Goal: Information Seeking & Learning: Check status

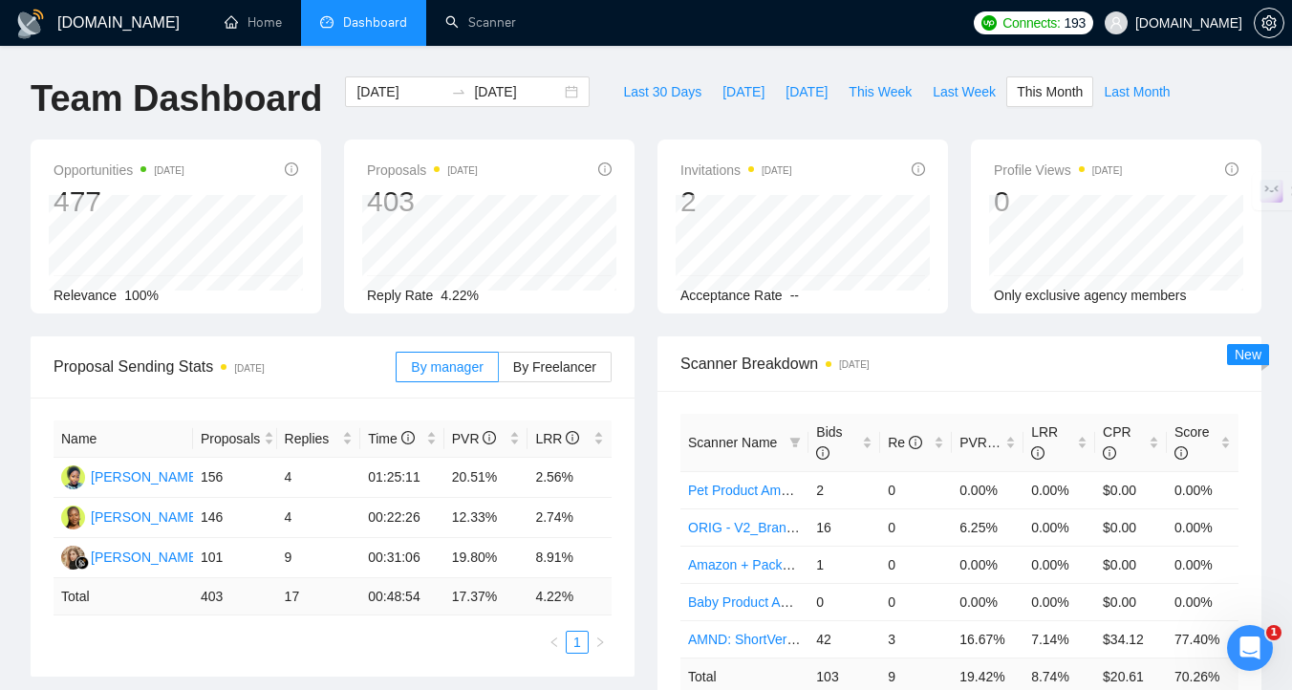
click at [398, 19] on span "Dashboard" at bounding box center [375, 22] width 64 height 16
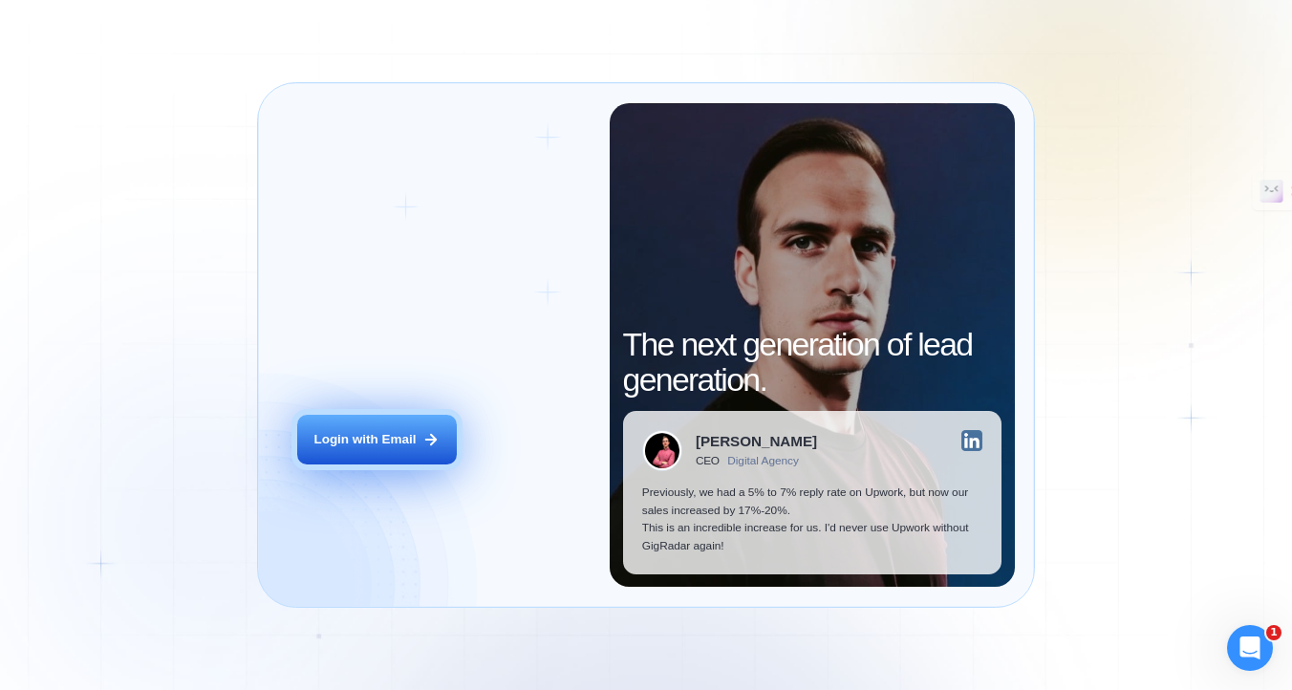
click at [371, 437] on div "Login with Email" at bounding box center [364, 440] width 102 height 18
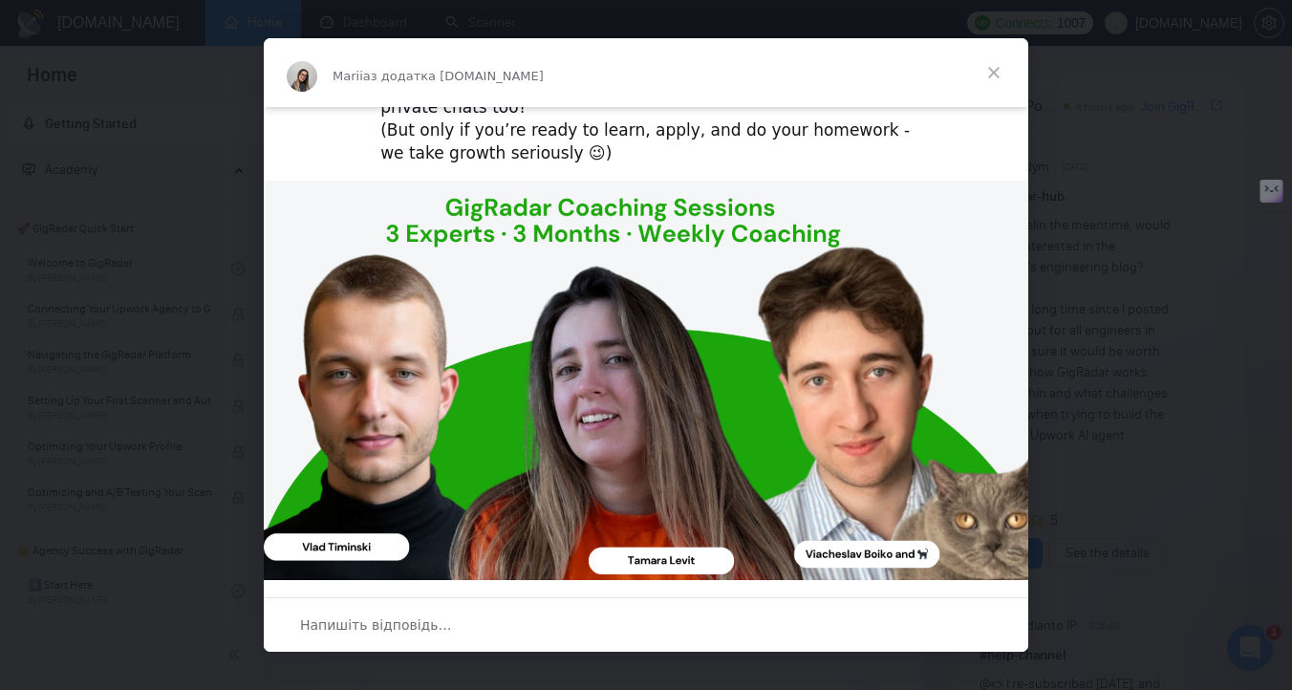
scroll to position [148, 0]
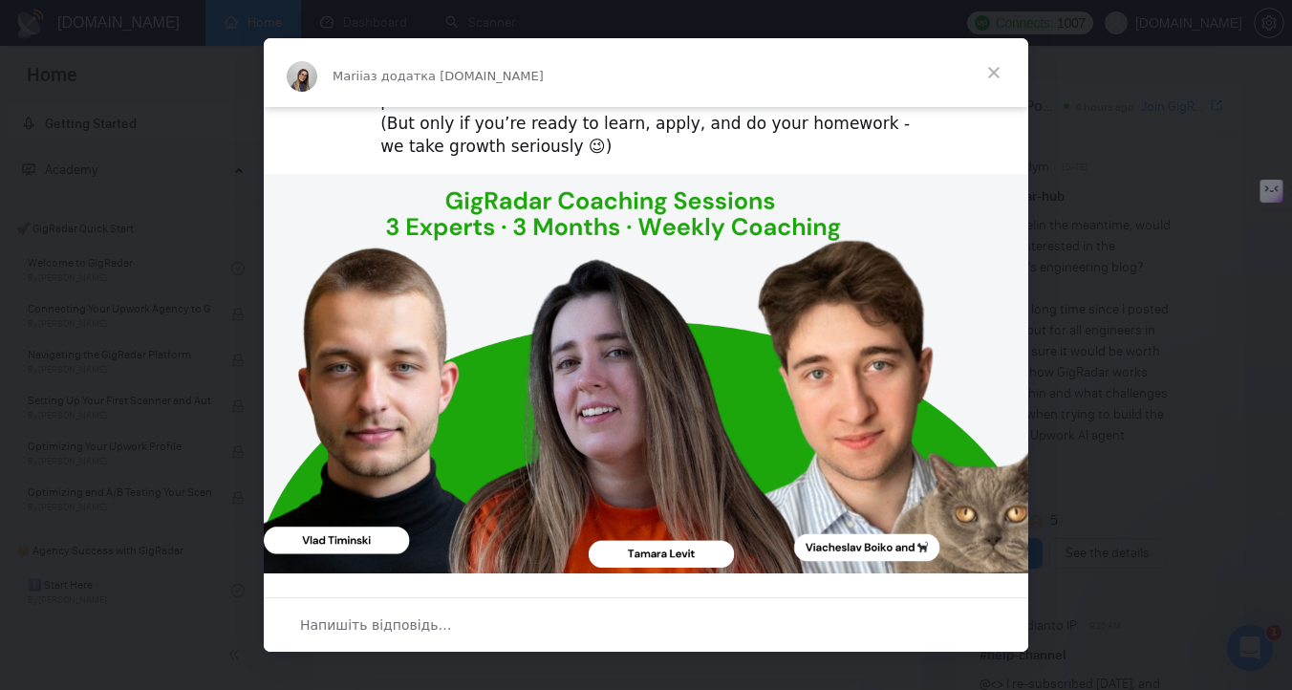
click at [993, 76] on span "Закрити" at bounding box center [993, 72] width 69 height 69
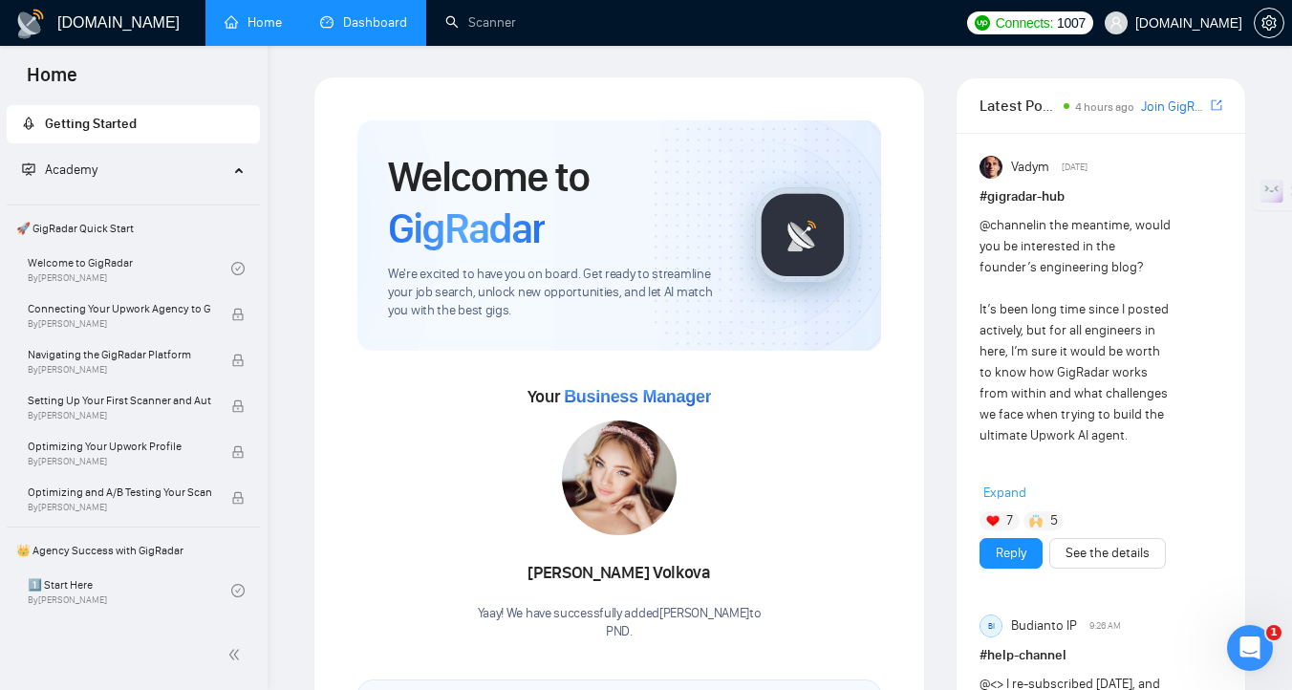
click at [367, 31] on link "Dashboard" at bounding box center [363, 22] width 87 height 16
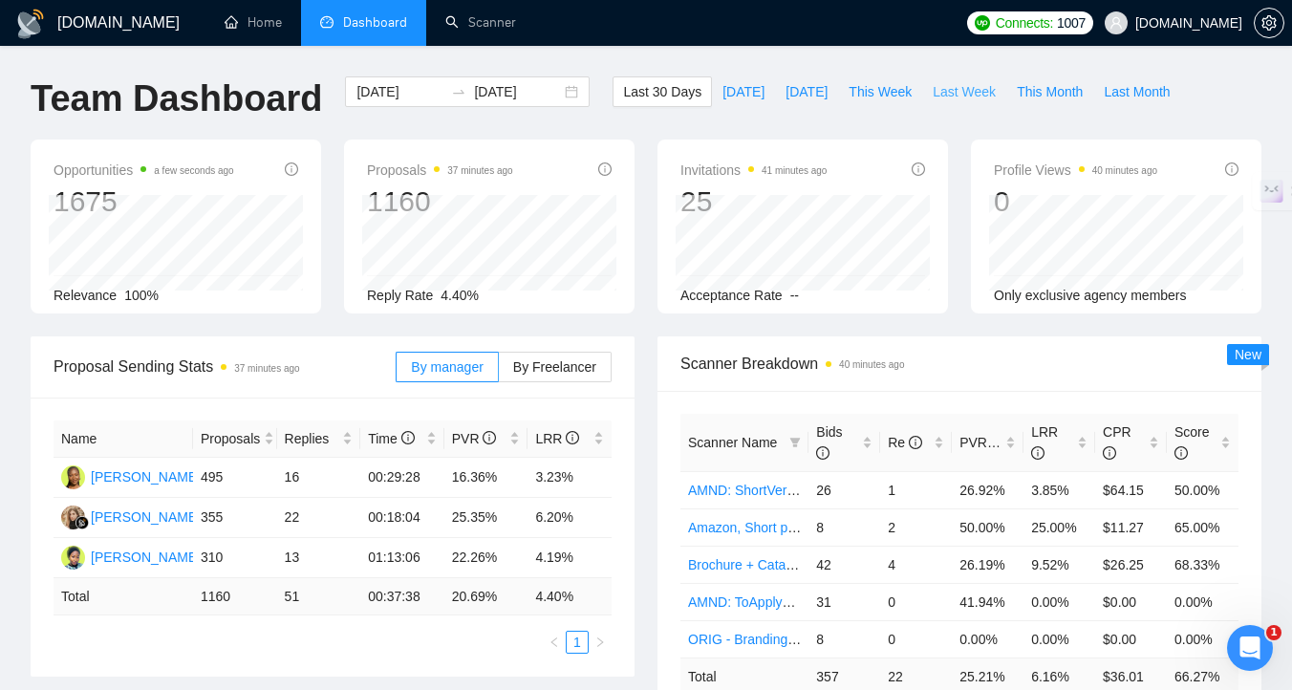
click at [988, 93] on span "Last Week" at bounding box center [963, 91] width 63 height 21
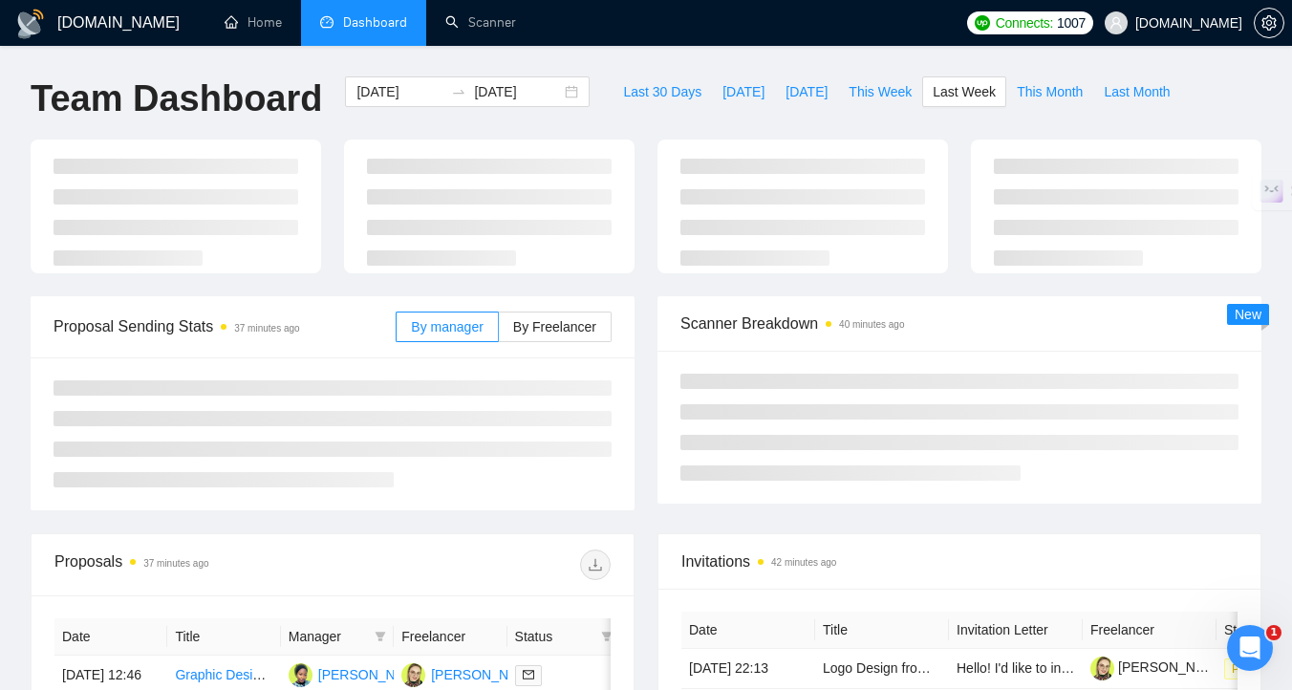
type input "2025-10-06"
type input "2025-10-12"
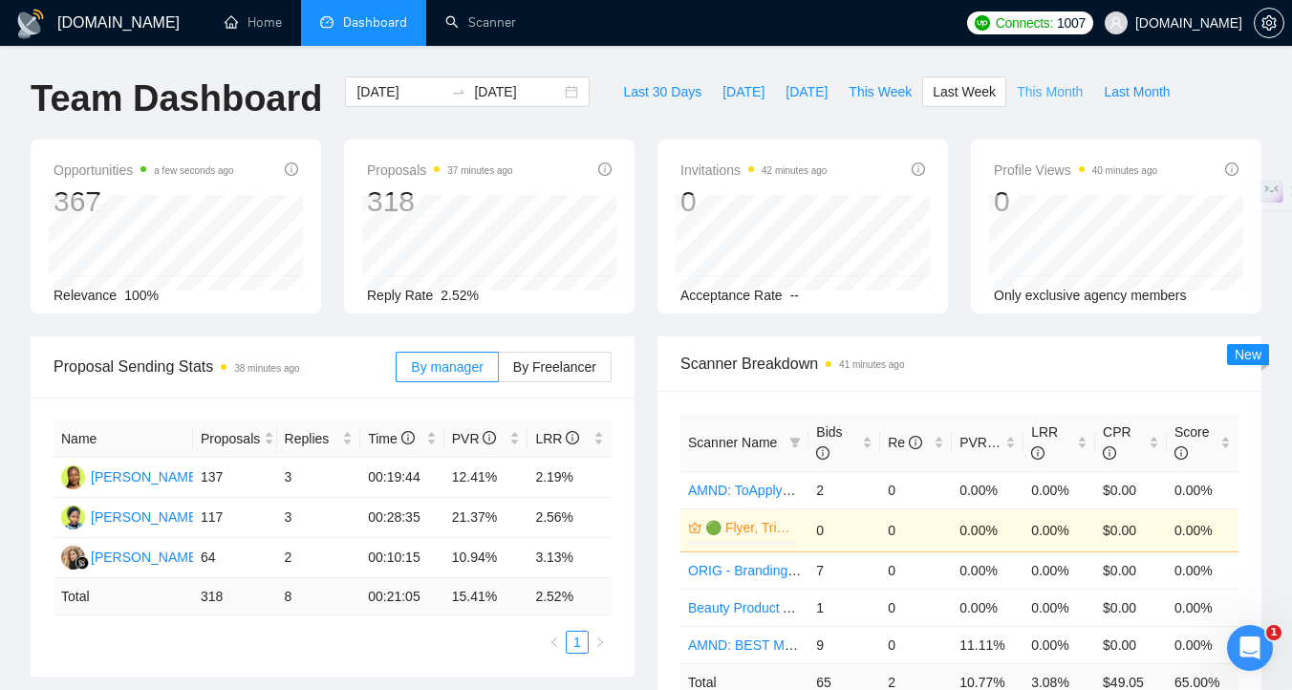
click at [1065, 89] on span "This Month" at bounding box center [1049, 91] width 66 height 21
type input "[DATE]"
